Goal: Book appointment/travel/reservation

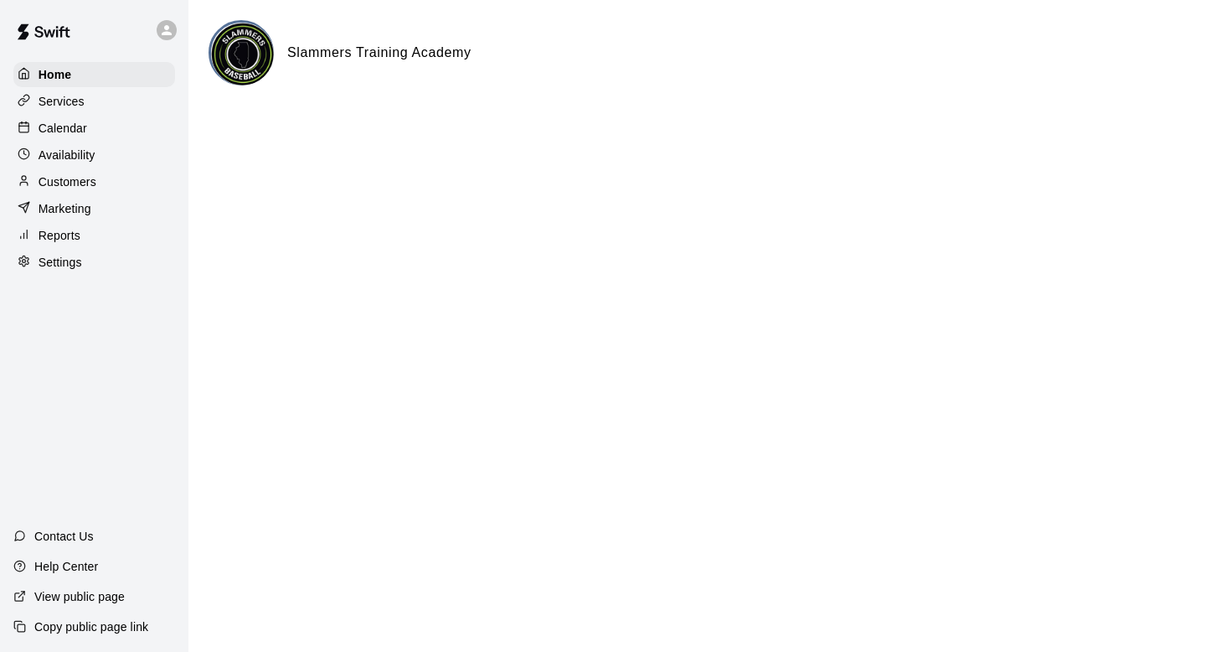
click at [73, 127] on p "Calendar" at bounding box center [63, 128] width 49 height 17
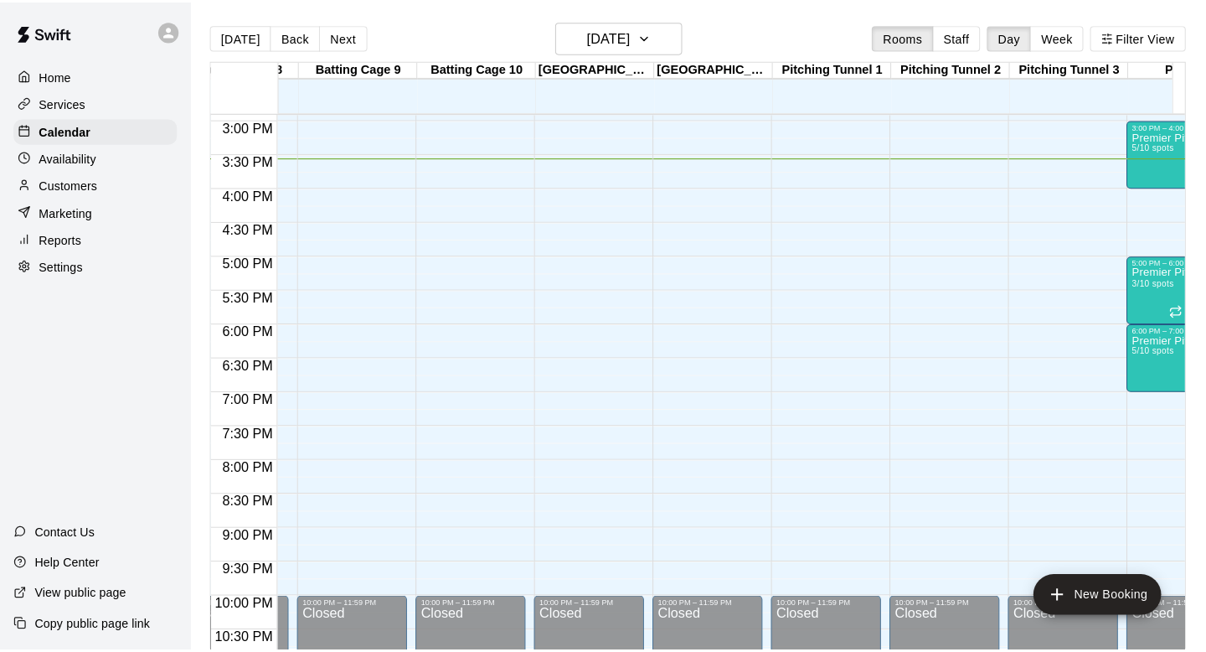
scroll to position [0, 1215]
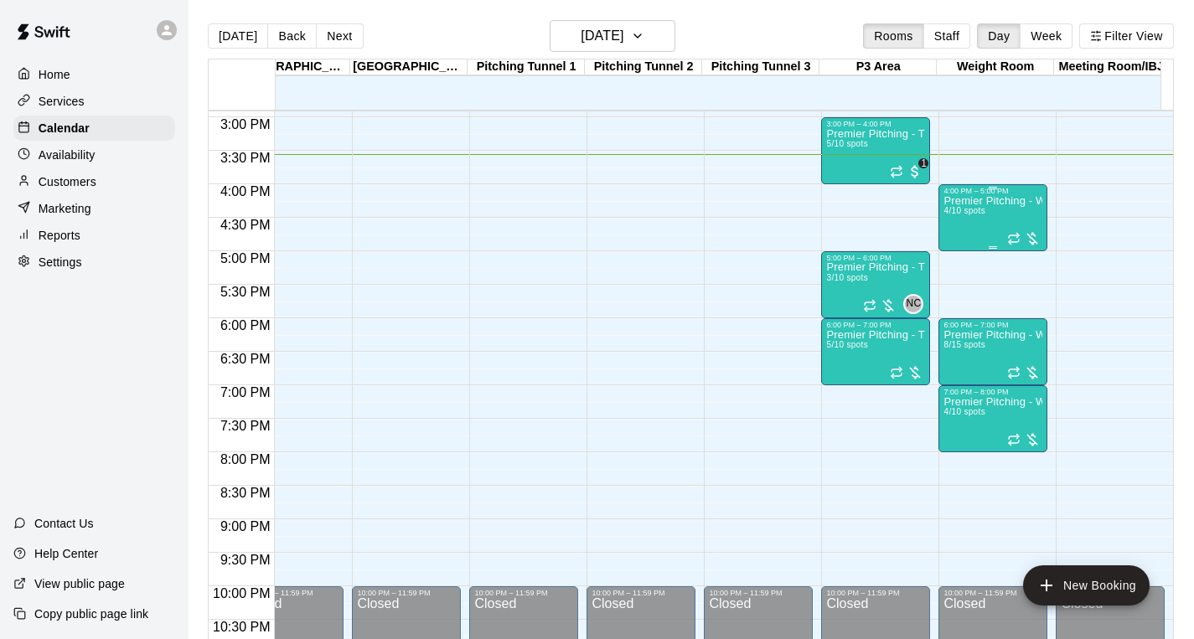
click at [1018, 217] on div "Premier Pitching - Weight Room 4/10 spots" at bounding box center [992, 514] width 99 height 639
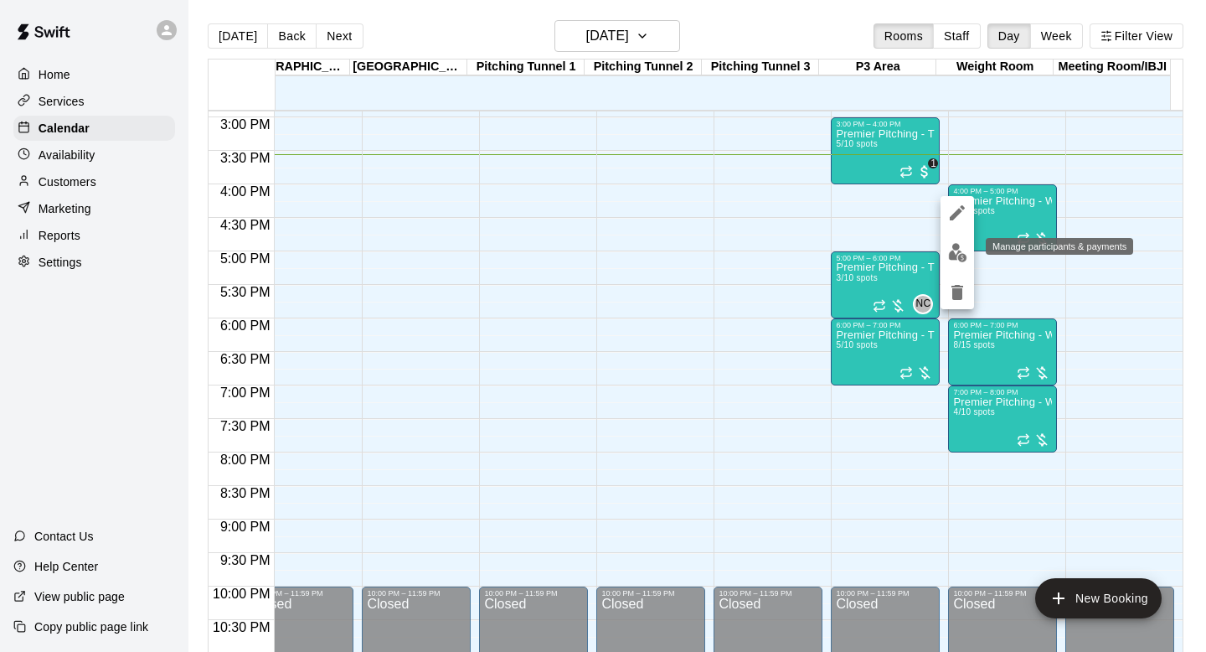
click at [956, 250] on img "edit" at bounding box center [957, 252] width 19 height 19
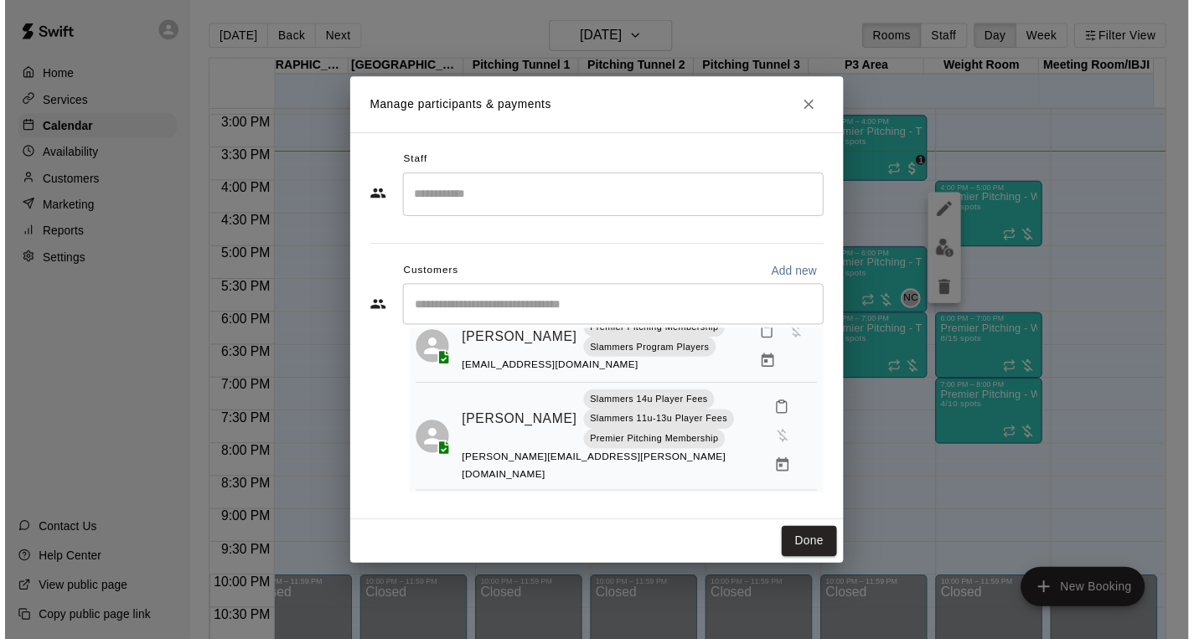
scroll to position [0, 0]
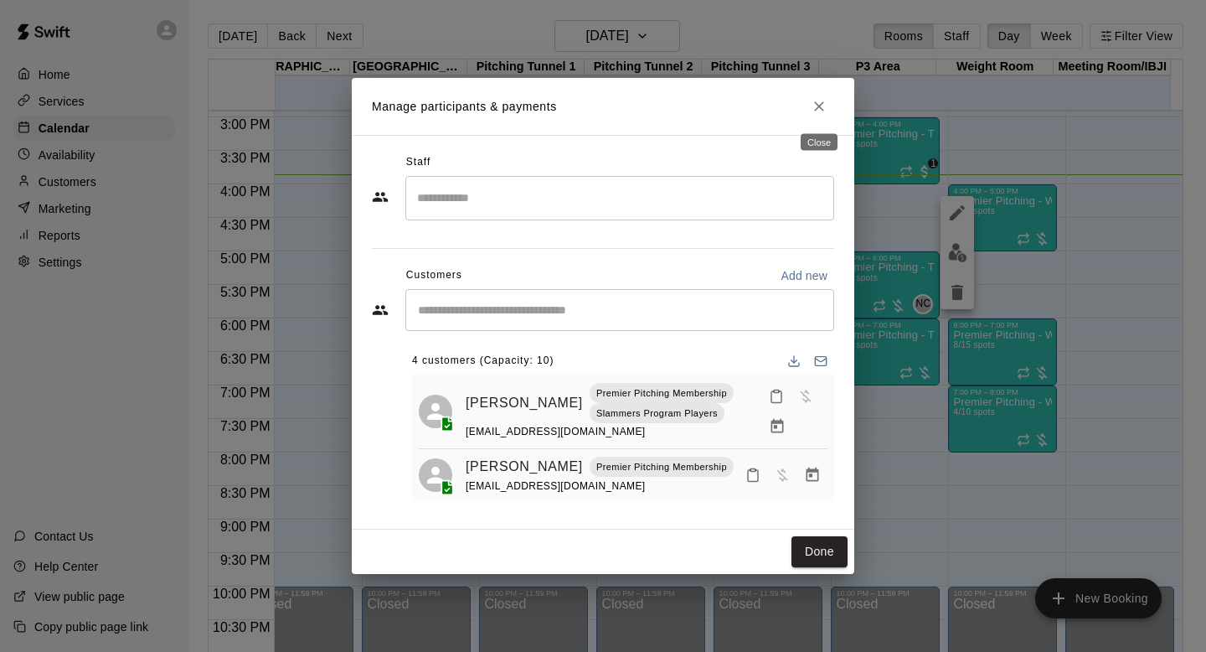
click at [813, 111] on icon "Close" at bounding box center [819, 106] width 17 height 17
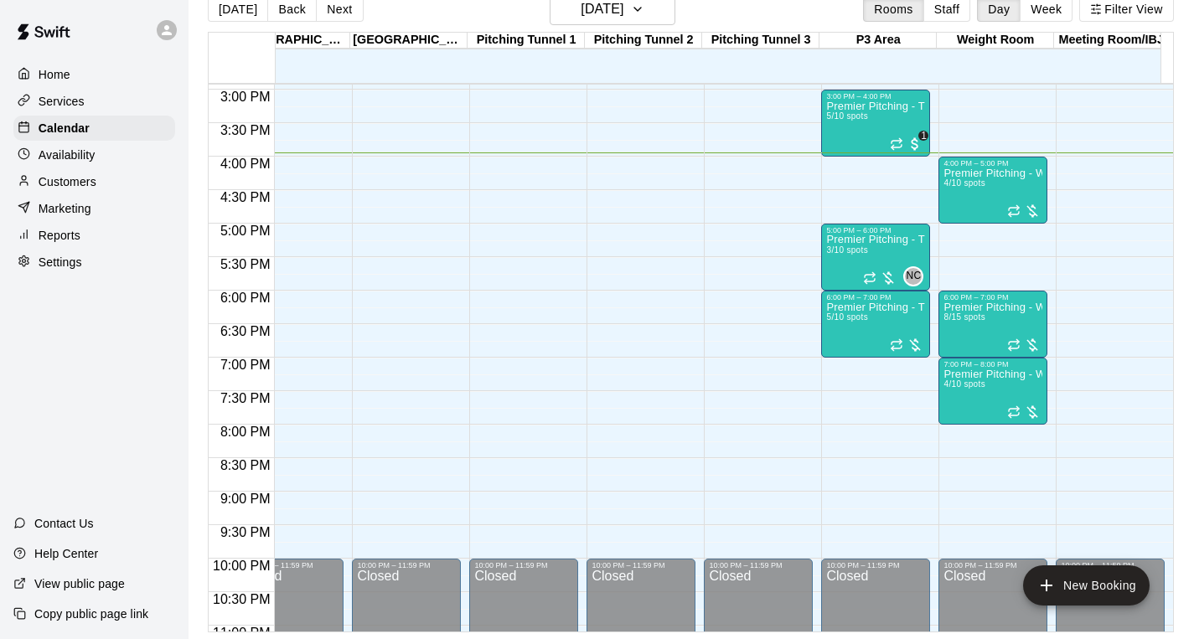
scroll to position [39, 0]
